Goal: Task Accomplishment & Management: Manage account settings

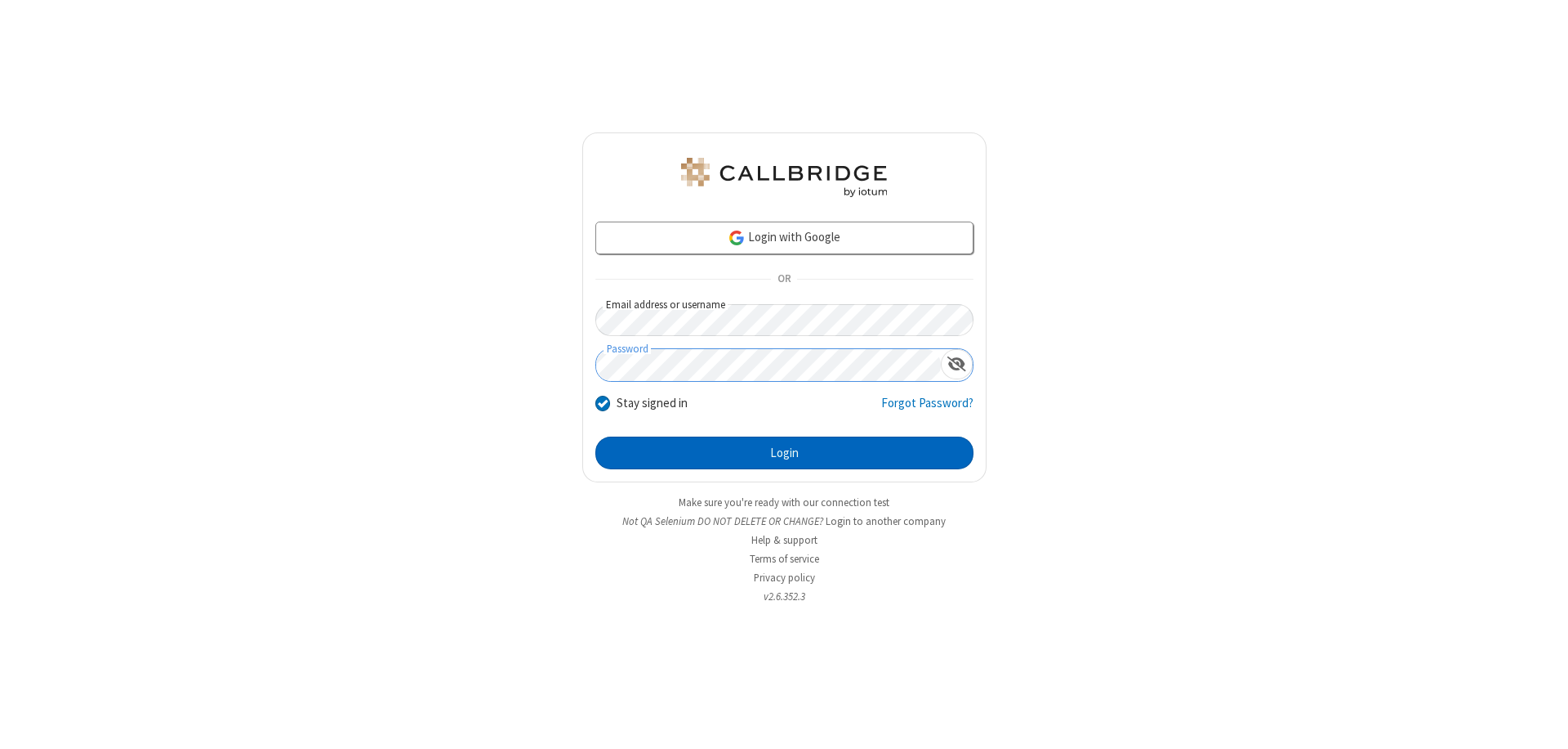
click at [784, 453] on button "Login" at bounding box center [784, 453] width 378 height 33
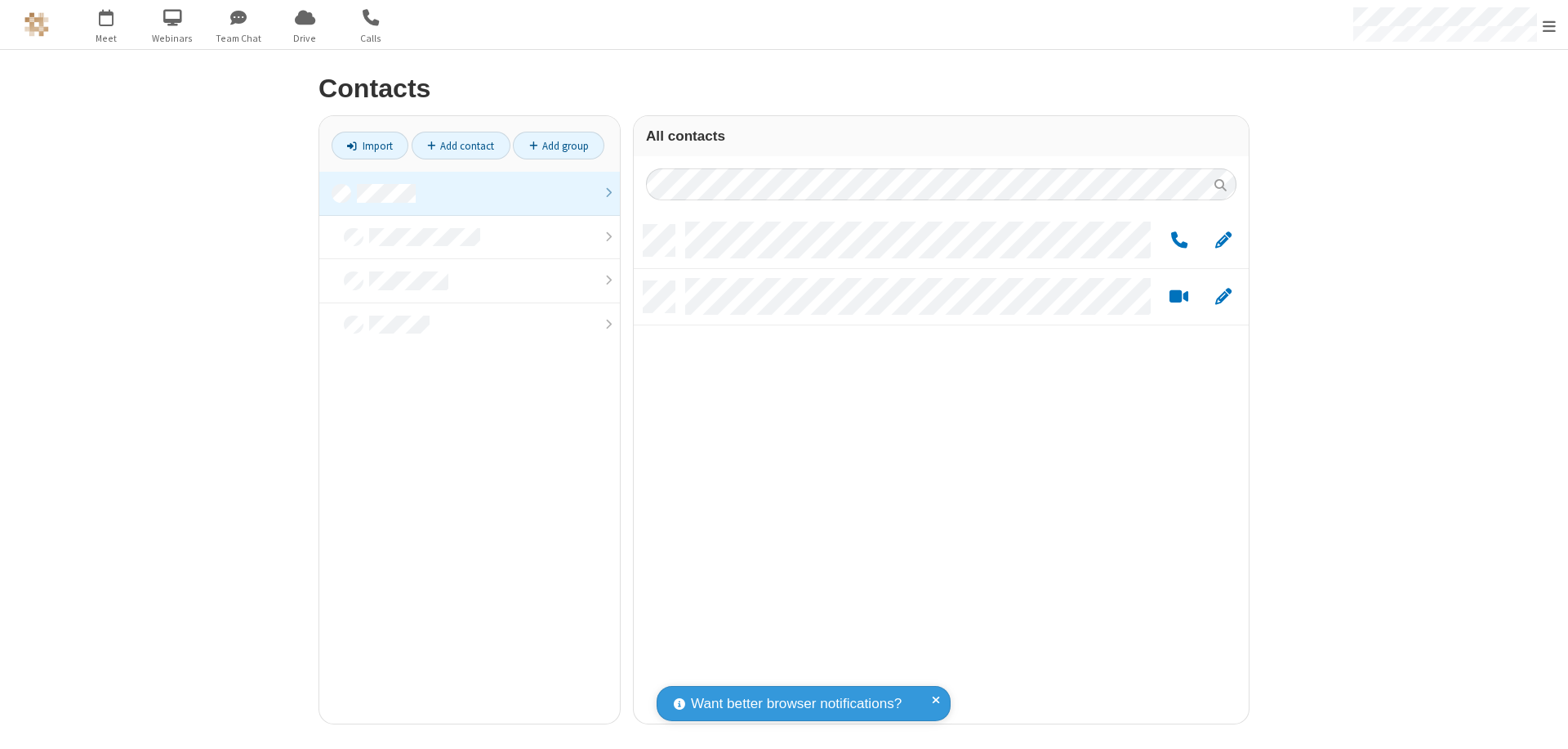
click at [470, 192] on link at bounding box center [470, 193] width 301 height 44
click at [558, 146] on link "Add group" at bounding box center [559, 146] width 92 height 28
